Goal: Task Accomplishment & Management: Manage account settings

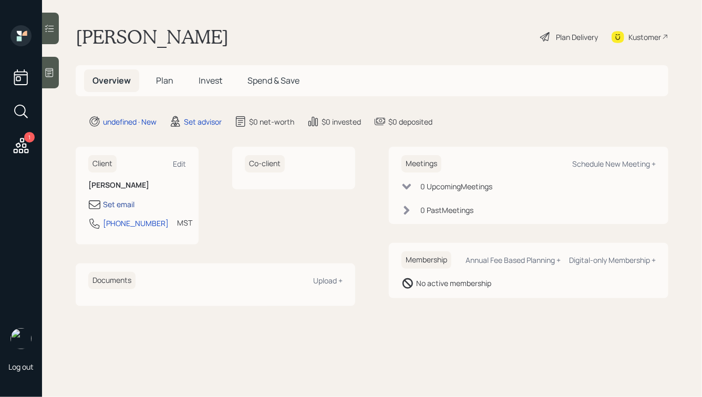
click at [114, 205] on div "Set email" at bounding box center [119, 204] width 32 height 11
select select "America/[GEOGRAPHIC_DATA]"
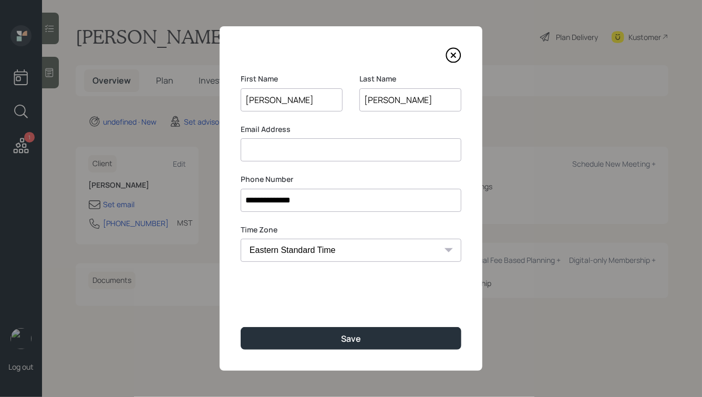
click at [289, 149] on input at bounding box center [351, 149] width 221 height 23
paste input "[EMAIL_ADDRESS][DOMAIN_NAME]"
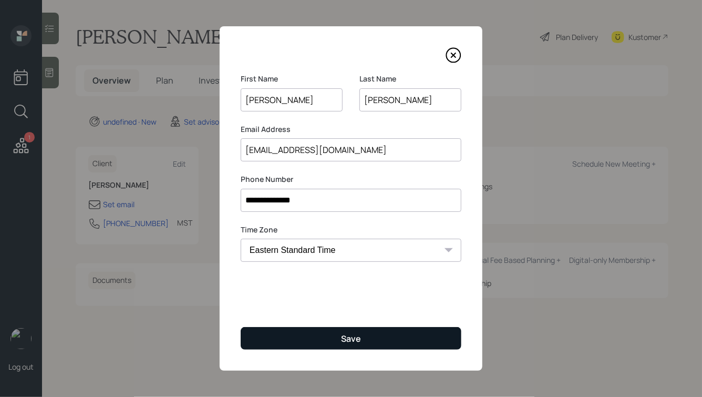
type input "[EMAIL_ADDRESS][DOMAIN_NAME]"
click at [339, 339] on button "Save" at bounding box center [351, 338] width 221 height 23
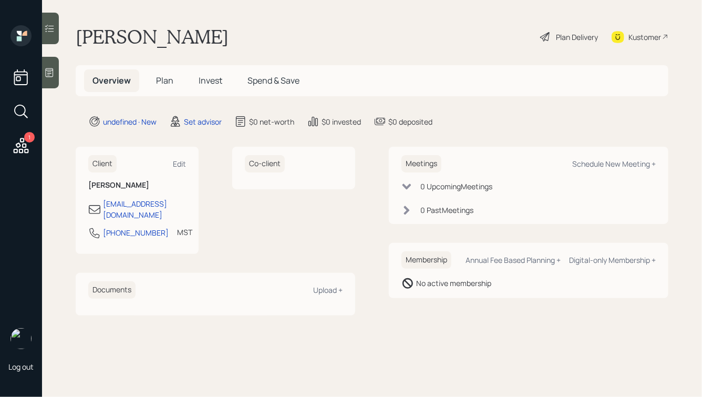
click at [641, 40] on div "Kustomer" at bounding box center [644, 37] width 33 height 11
click at [44, 70] on icon at bounding box center [49, 72] width 11 height 11
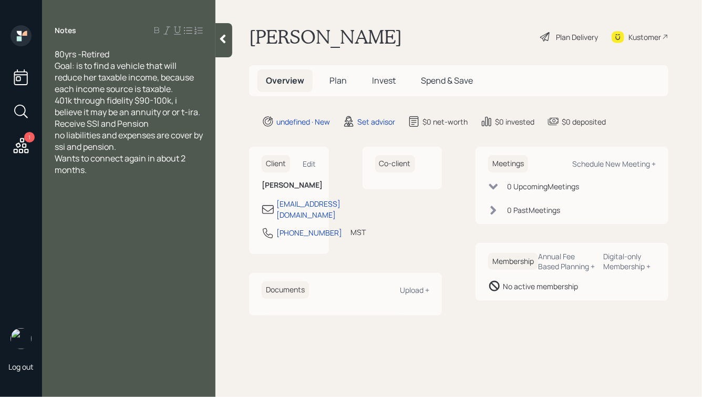
click at [221, 30] on div at bounding box center [223, 40] width 17 height 34
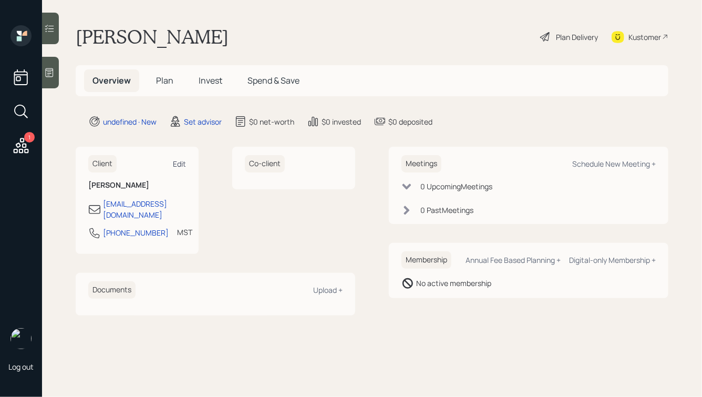
click at [181, 165] on div "Edit" at bounding box center [179, 164] width 13 height 10
select select "America/[GEOGRAPHIC_DATA]"
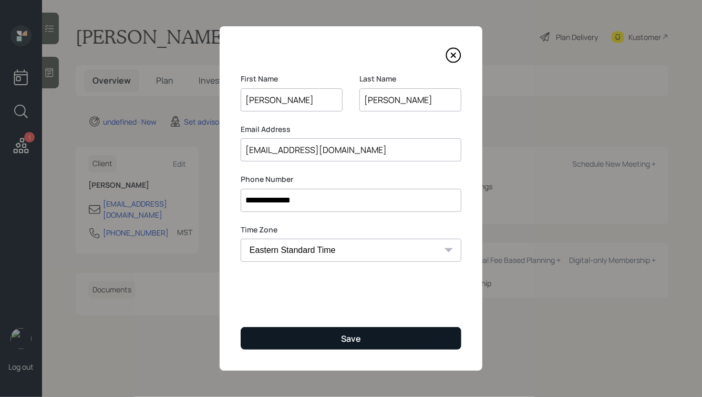
type input "[PERSON_NAME]"
click at [327, 339] on button "Save" at bounding box center [351, 338] width 221 height 23
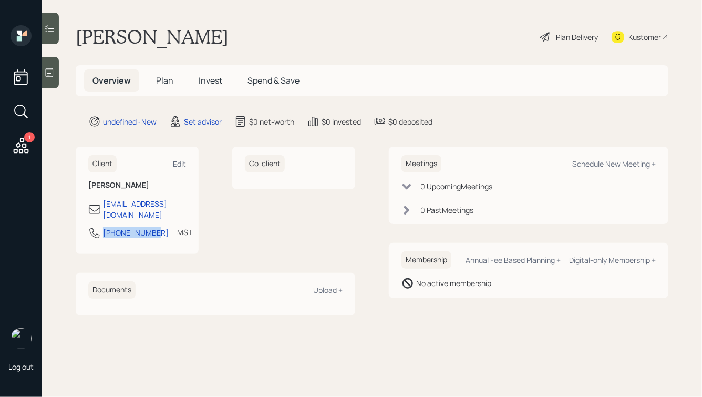
drag, startPoint x: 157, startPoint y: 219, endPoint x: 100, endPoint y: 219, distance: 56.2
click at [100, 226] on div "[PHONE_NUMBER] MST Currently 2:40 PM" at bounding box center [137, 235] width 98 height 19
copy div "[PHONE_NUMBER]"
click at [599, 163] on div "Schedule New Meeting +" at bounding box center [614, 164] width 84 height 10
select select "round-[PERSON_NAME]"
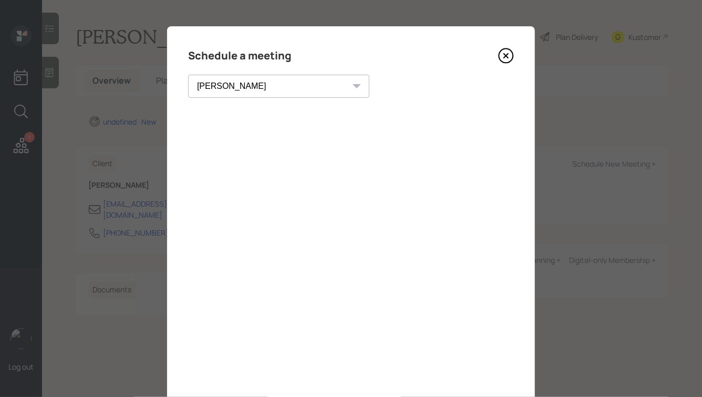
click at [506, 56] on icon at bounding box center [506, 56] width 4 height 4
